Goal: Task Accomplishment & Management: Use online tool/utility

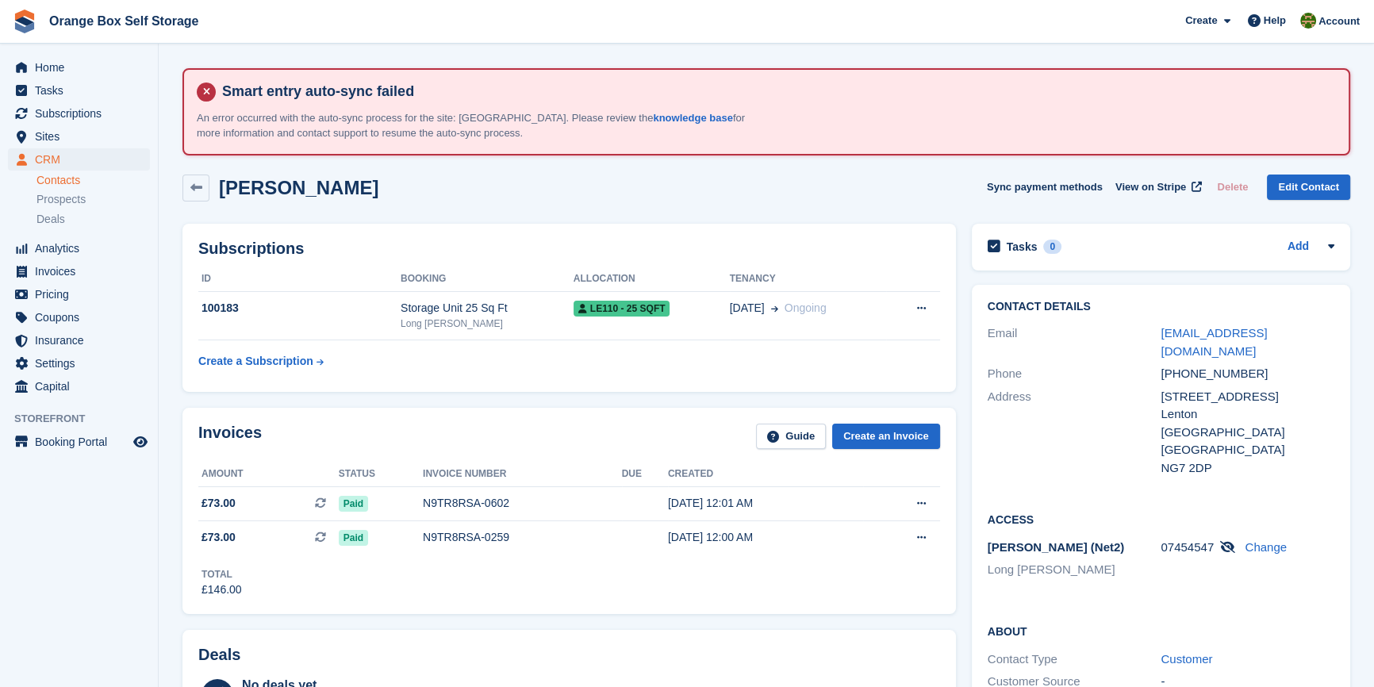
click at [453, 381] on div "Subscriptions ID Booking Allocation Tenancy 100183 Storage Unit 25 Sq Ft Long […" at bounding box center [570, 308] width 774 height 168
click at [814, 246] on h2 "Subscriptions" at bounding box center [569, 249] width 742 height 18
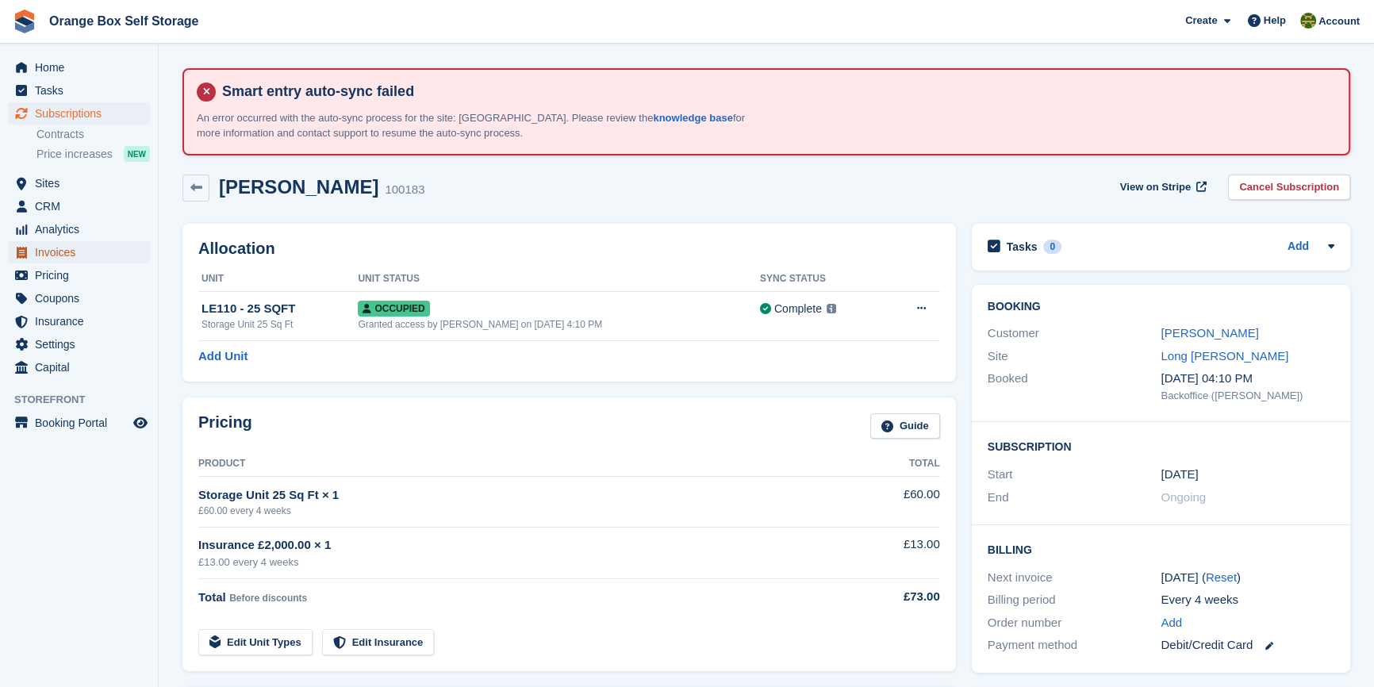
click at [64, 257] on span "Invoices" at bounding box center [82, 252] width 95 height 22
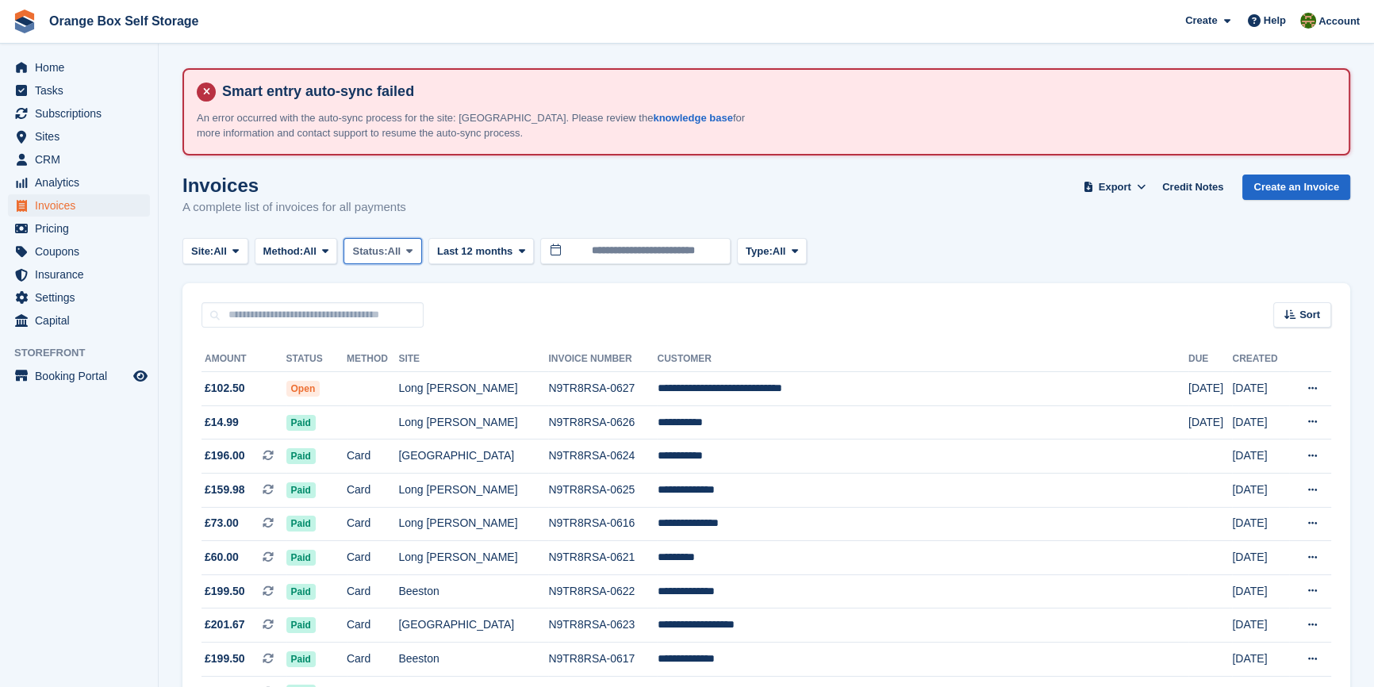
click at [381, 251] on span "Status:" at bounding box center [369, 252] width 35 height 16
click at [398, 382] on link "Open" at bounding box center [420, 374] width 138 height 29
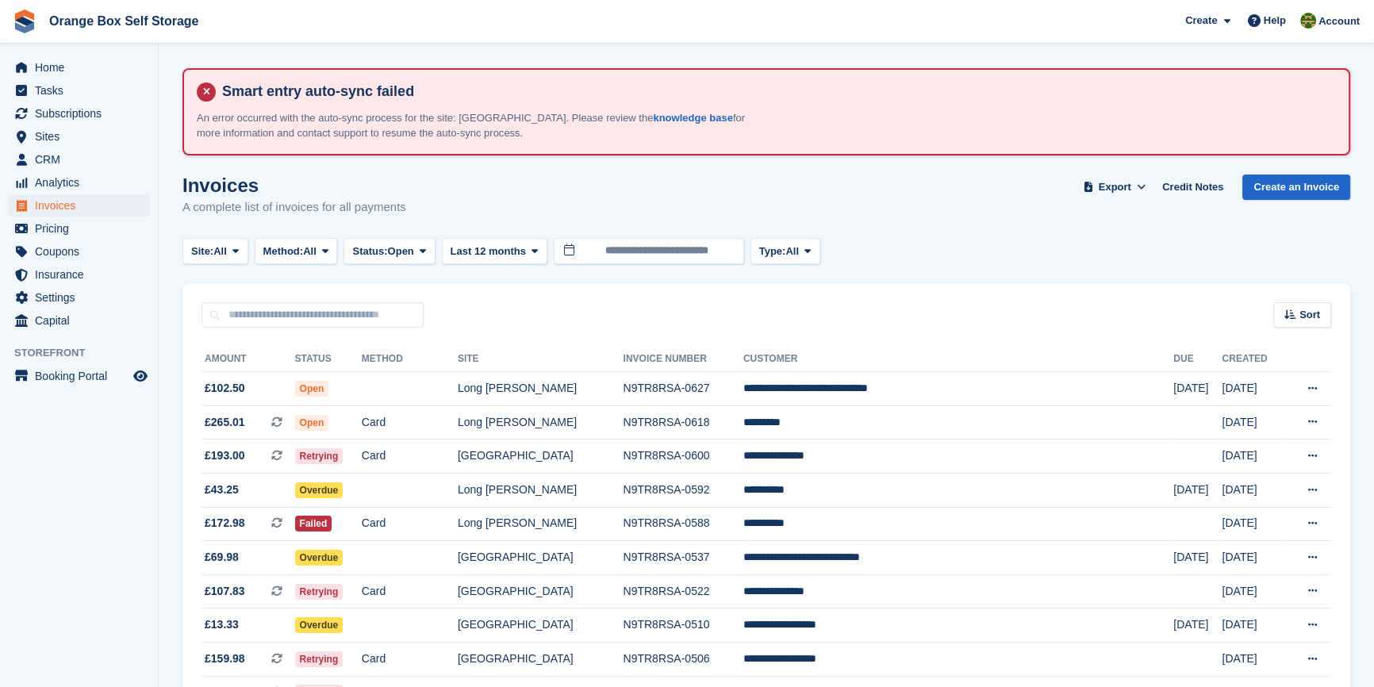
click at [708, 310] on div "Sort Sort by Date created Created (oldest first) Created (newest first)" at bounding box center [767, 305] width 1168 height 45
click at [83, 472] on aside "Home Tasks Subscriptions Subscriptions Subscriptions Contracts Price increases …" at bounding box center [79, 348] width 158 height 608
click at [380, 244] on span "Status:" at bounding box center [369, 252] width 35 height 16
click at [421, 368] on link "Open" at bounding box center [420, 374] width 138 height 29
click at [901, 428] on td "*********" at bounding box center [959, 422] width 430 height 34
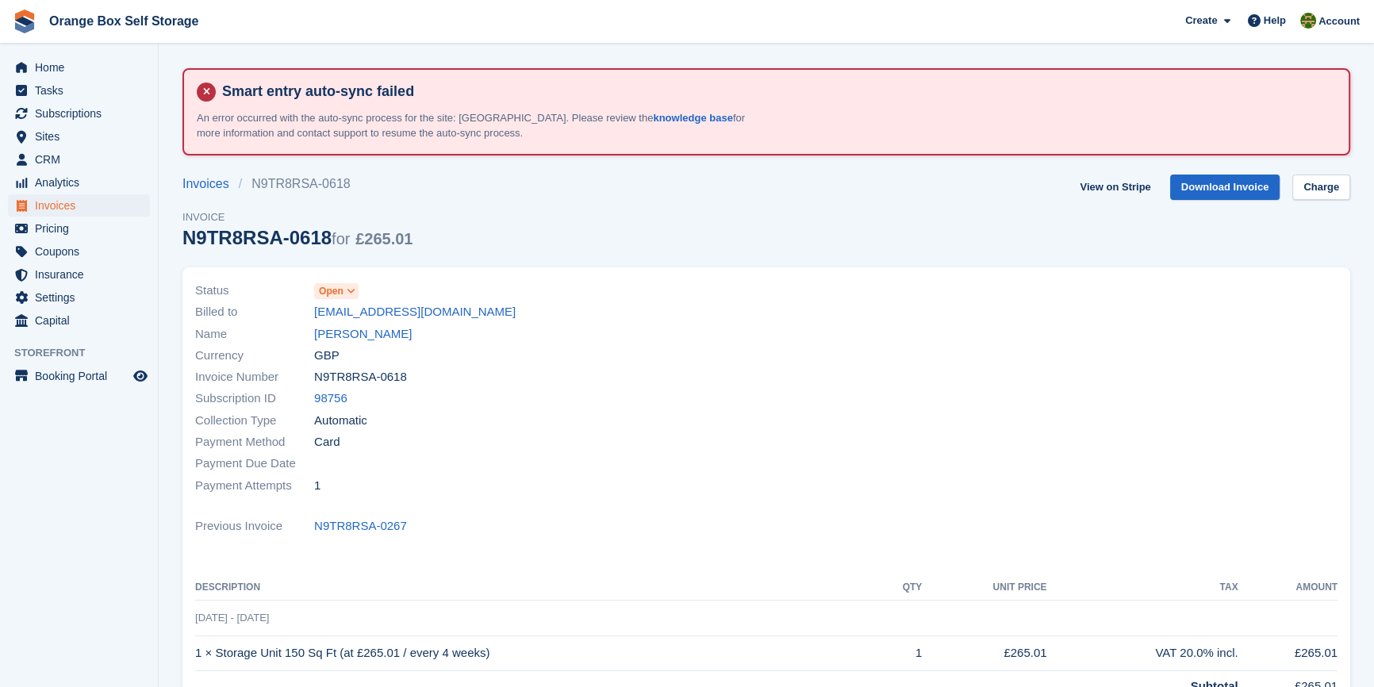
click at [345, 295] on span at bounding box center [351, 291] width 13 height 13
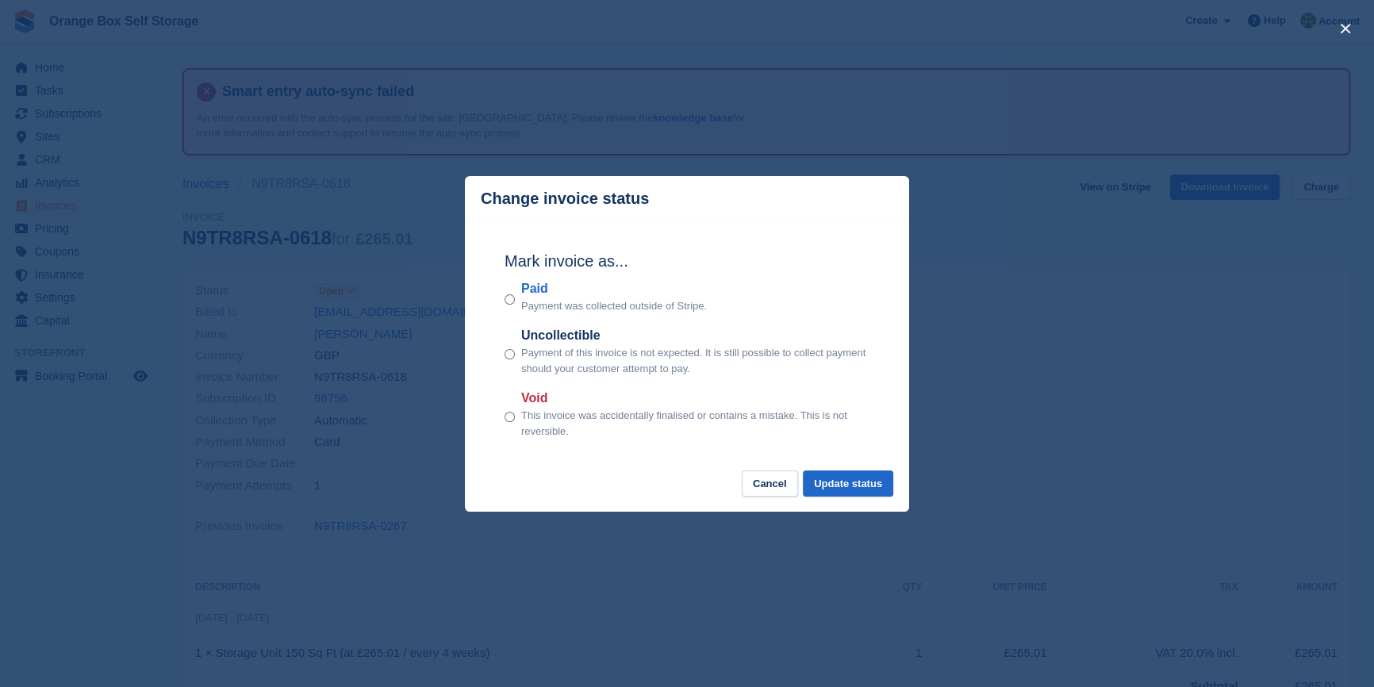
click at [529, 306] on p "Payment was collected outside of Stripe." at bounding box center [614, 306] width 186 height 16
click at [873, 490] on button "Update status" at bounding box center [848, 484] width 90 height 26
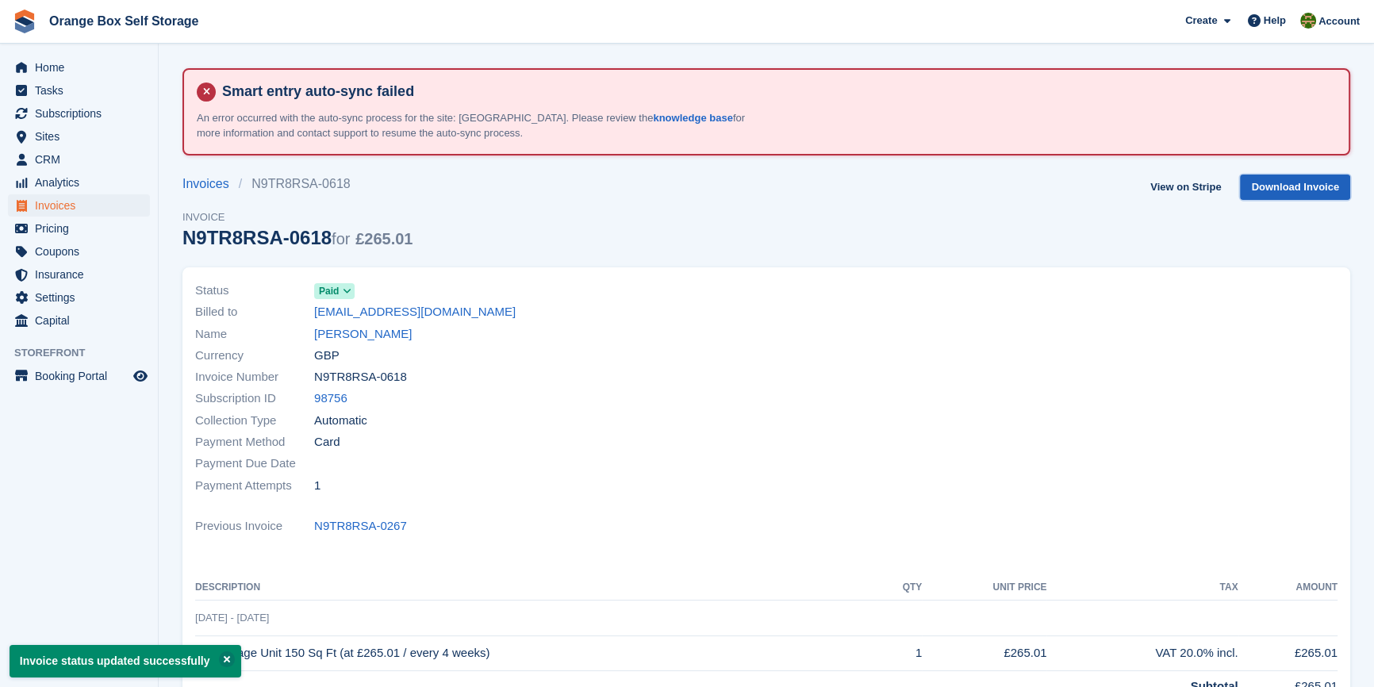
click at [1281, 192] on link "Download Invoice" at bounding box center [1295, 188] width 110 height 26
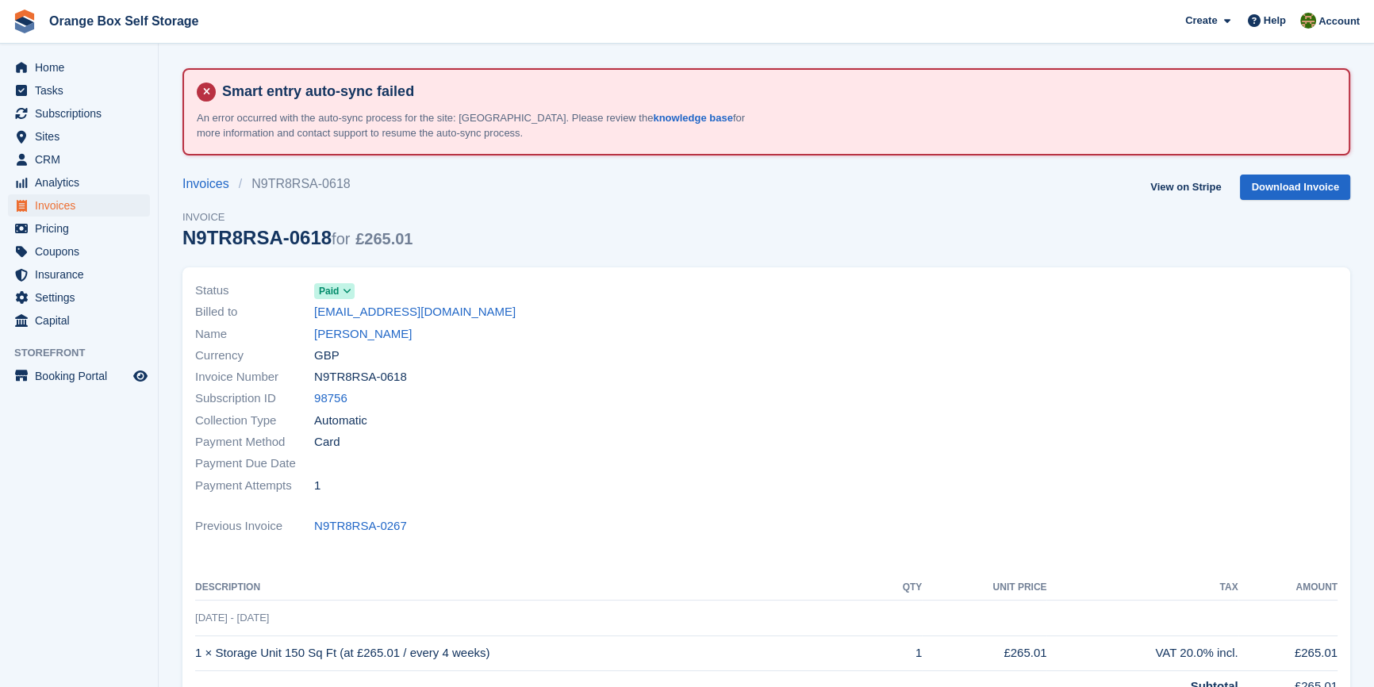
click at [582, 235] on div "Invoices N9TR8RSA-0618 Invoice N9TR8RSA-0618 for £265.01 View on Stripe Downloa…" at bounding box center [767, 221] width 1168 height 93
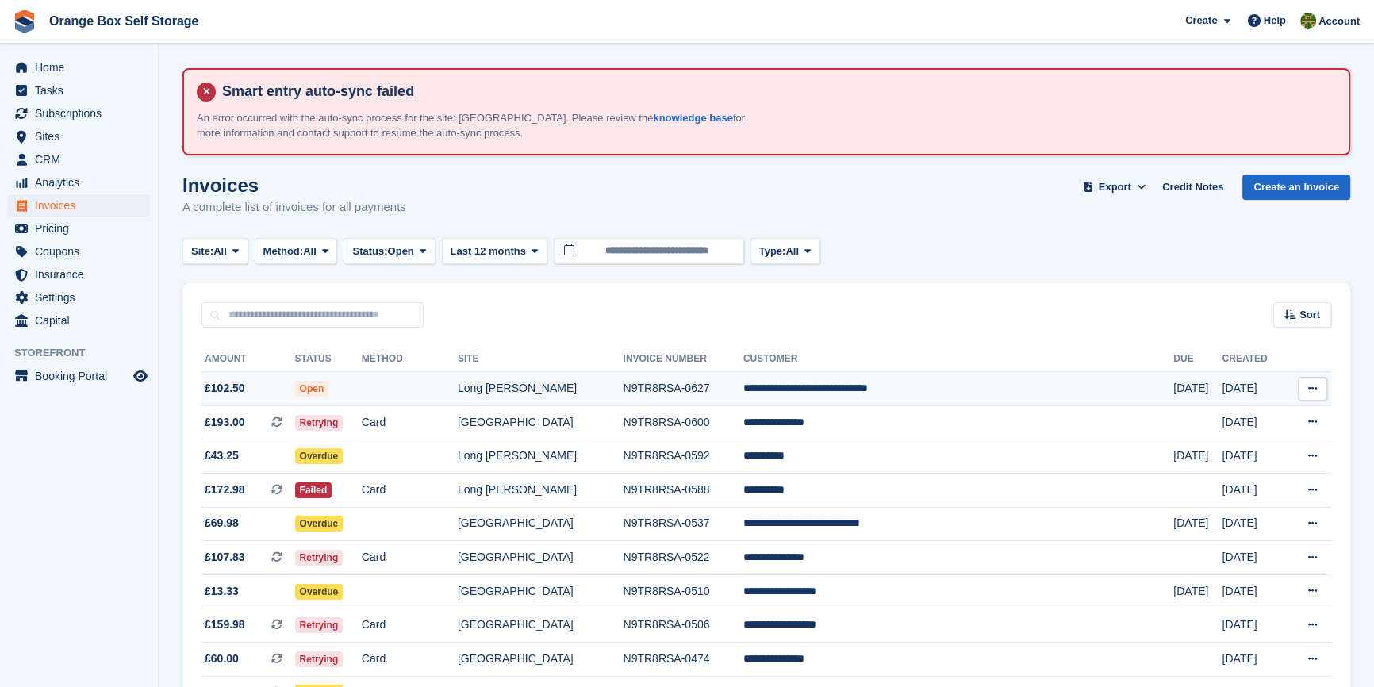
click at [898, 386] on td "**********" at bounding box center [959, 389] width 430 height 34
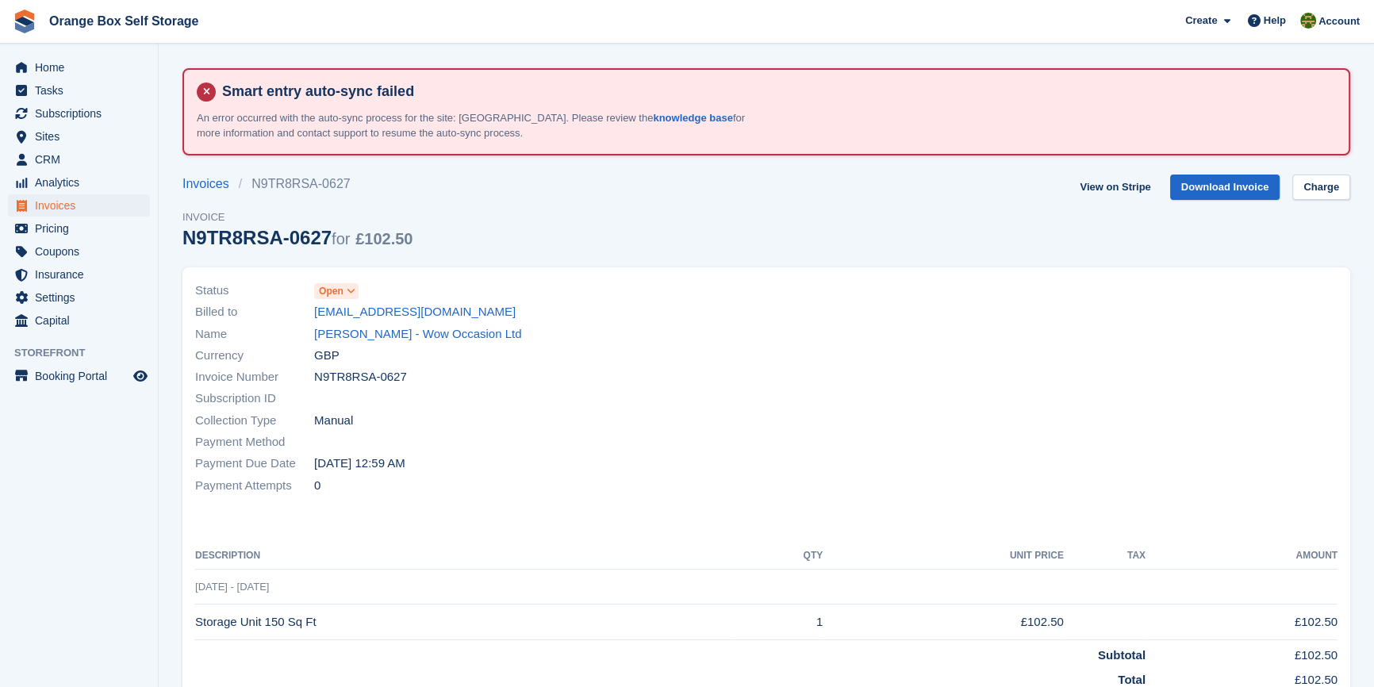
click at [345, 297] on span at bounding box center [351, 291] width 13 height 13
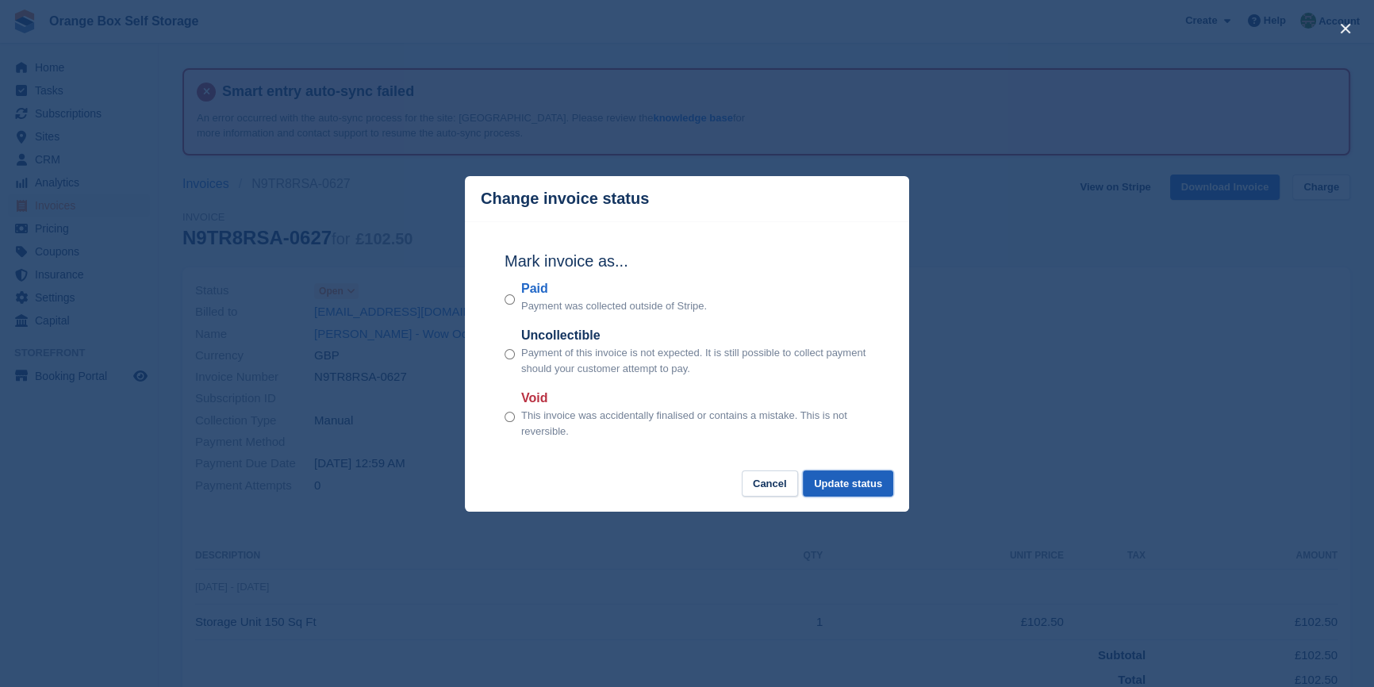
click at [887, 490] on button "Update status" at bounding box center [848, 484] width 90 height 26
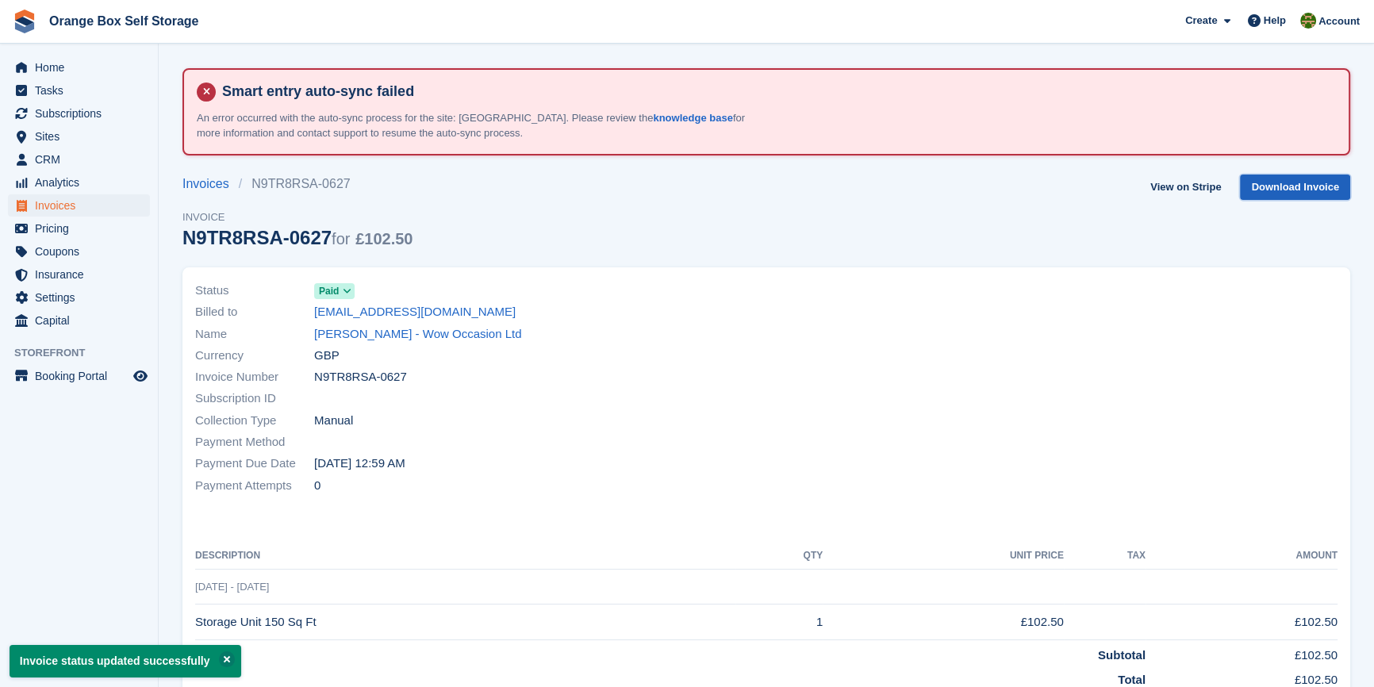
click at [1289, 195] on link "Download Invoice" at bounding box center [1295, 188] width 110 height 26
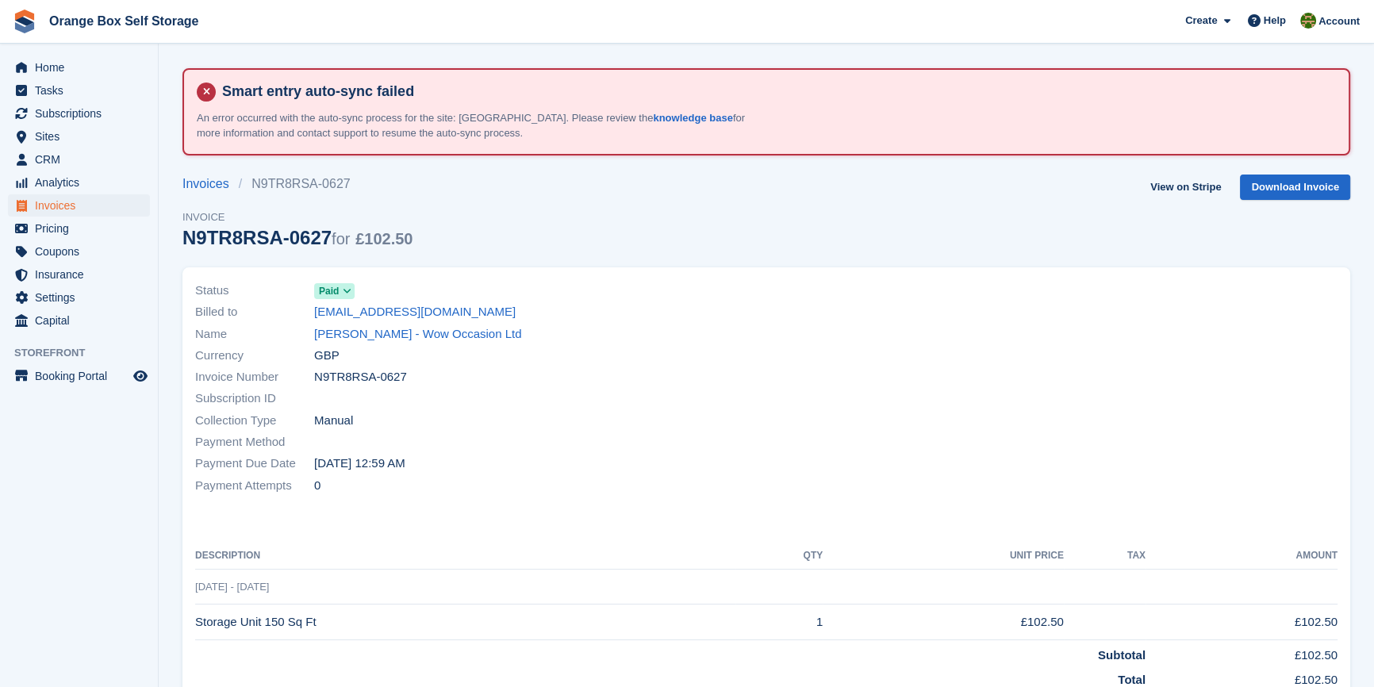
click at [843, 405] on div at bounding box center [1057, 389] width 581 height 236
click at [63, 204] on span "Invoices" at bounding box center [82, 205] width 95 height 22
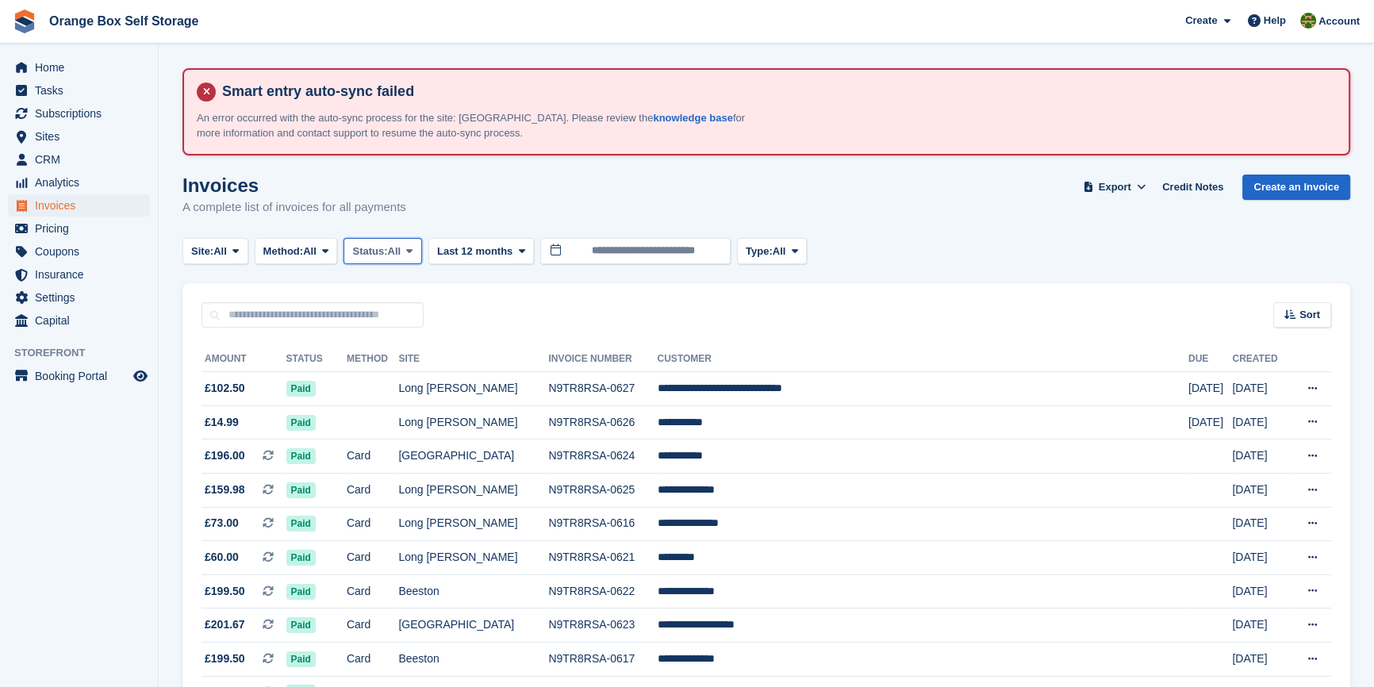
click at [378, 250] on span "Status:" at bounding box center [369, 252] width 35 height 16
click at [405, 368] on link "Open" at bounding box center [420, 374] width 138 height 29
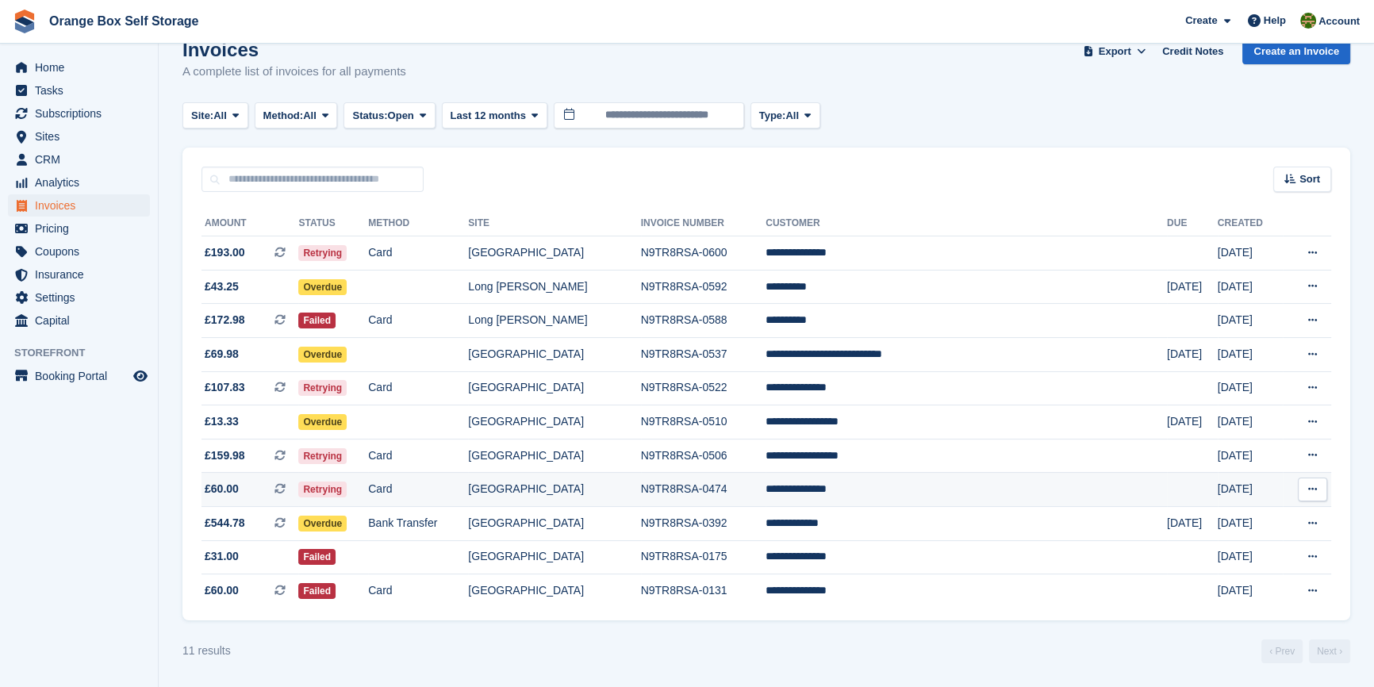
scroll to position [140, 0]
click at [67, 86] on span "Tasks" at bounding box center [82, 90] width 95 height 22
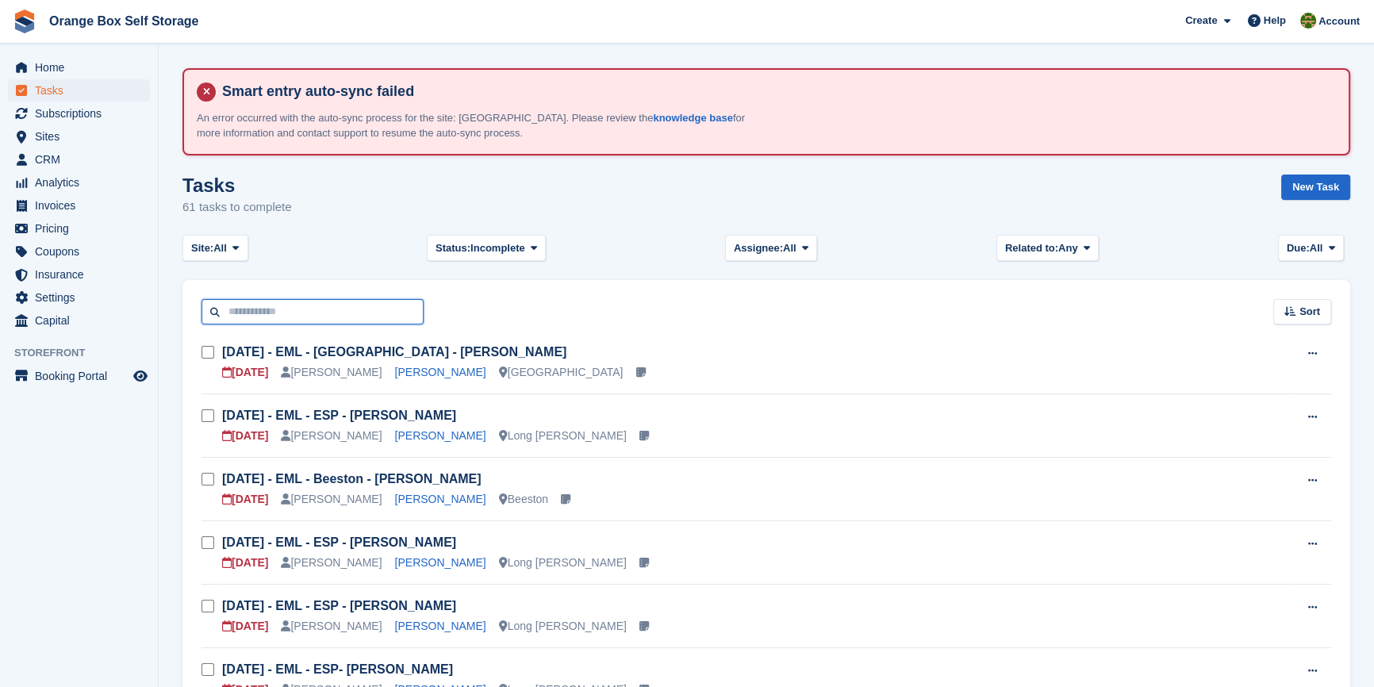
click at [326, 321] on input "text" at bounding box center [313, 312] width 222 height 26
type input "****"
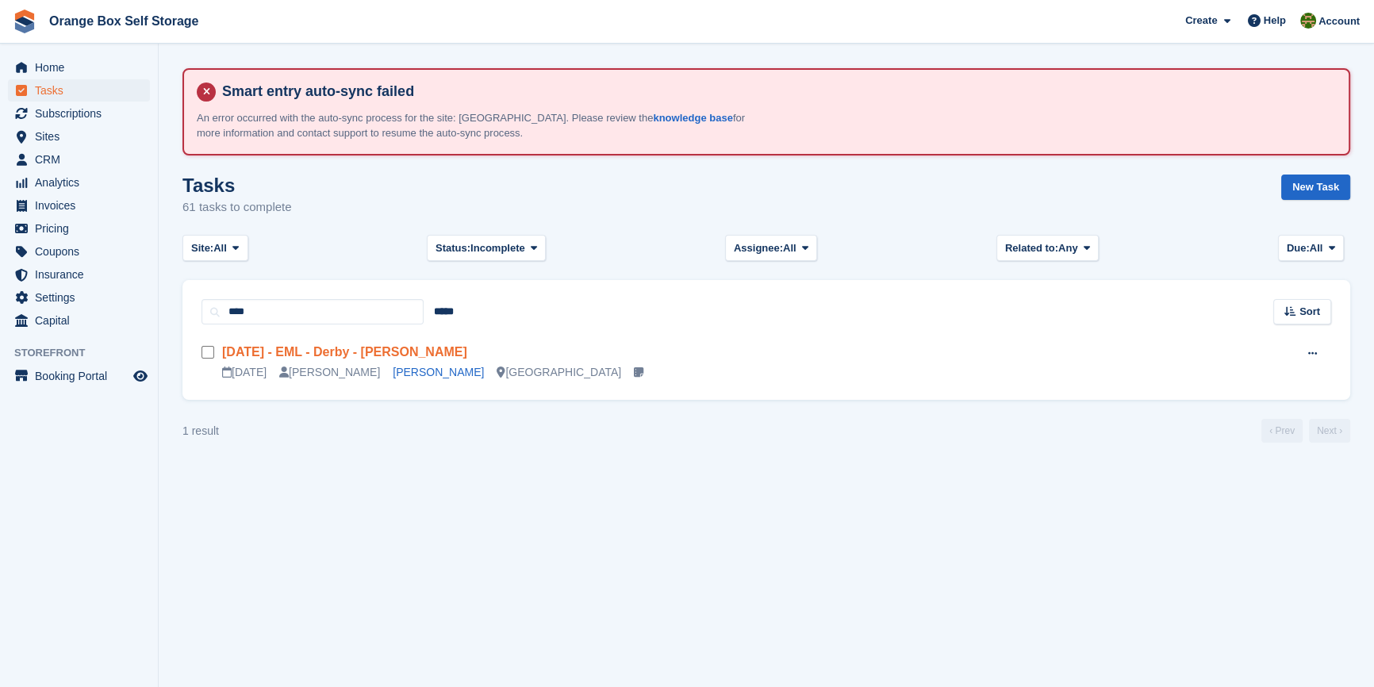
click at [409, 348] on link "Fri 26/09 - EML - Derby - Dawn Watson" at bounding box center [344, 351] width 245 height 13
